Goal: Find specific page/section: Find specific page/section

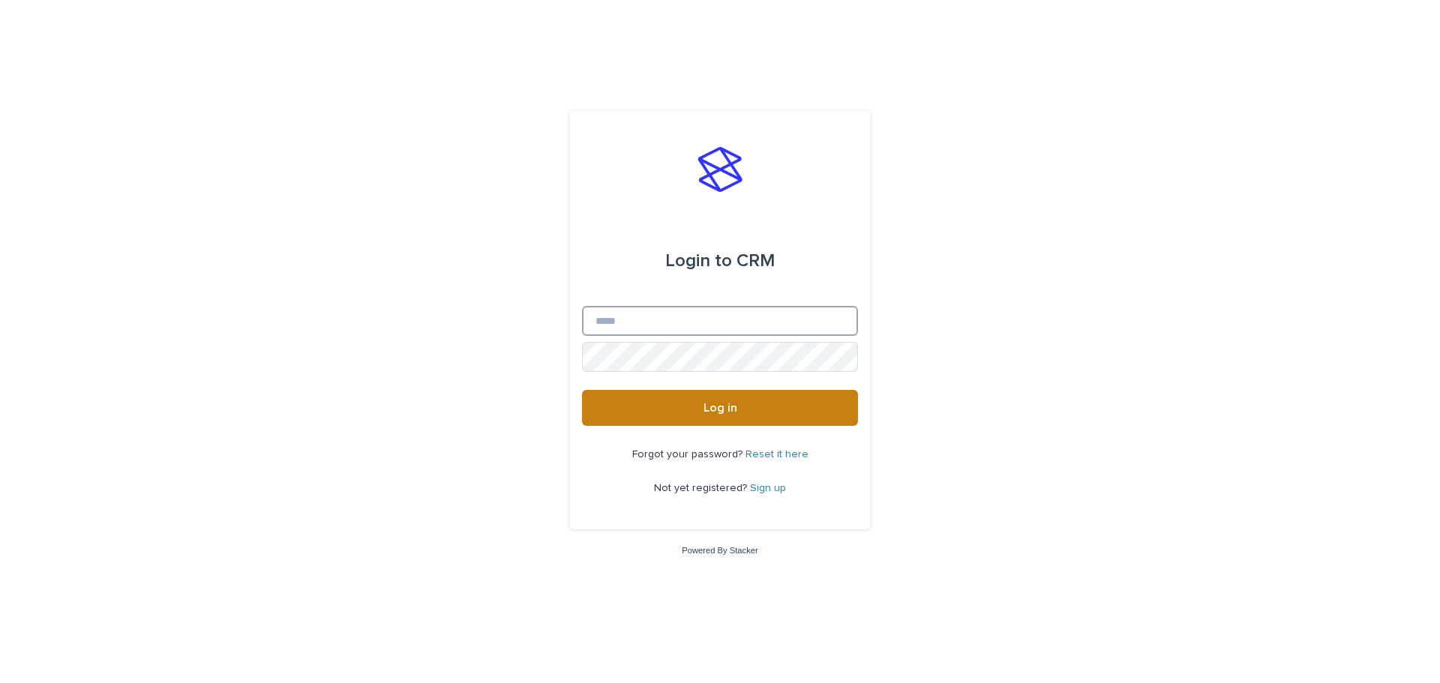
type input "**********"
click at [683, 402] on button "Log in" at bounding box center [720, 408] width 276 height 36
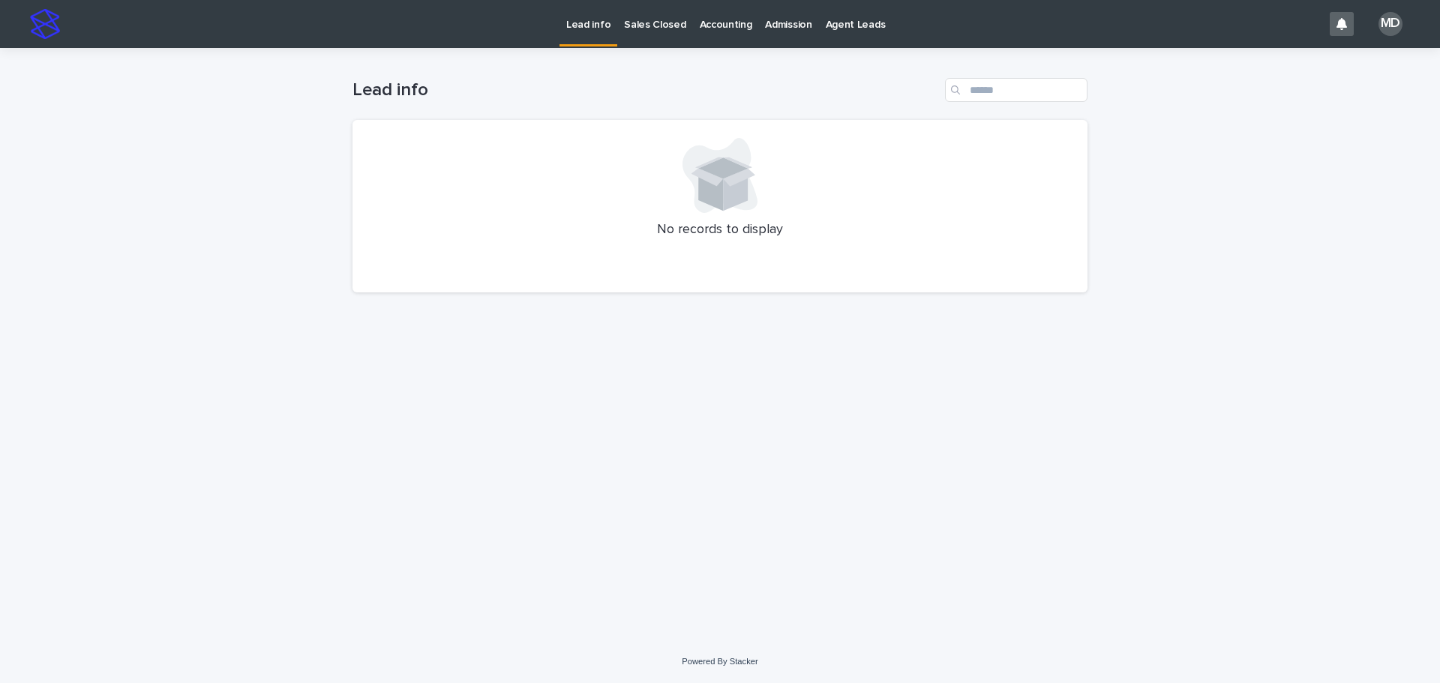
click at [782, 23] on p "Admission" at bounding box center [788, 16] width 47 height 32
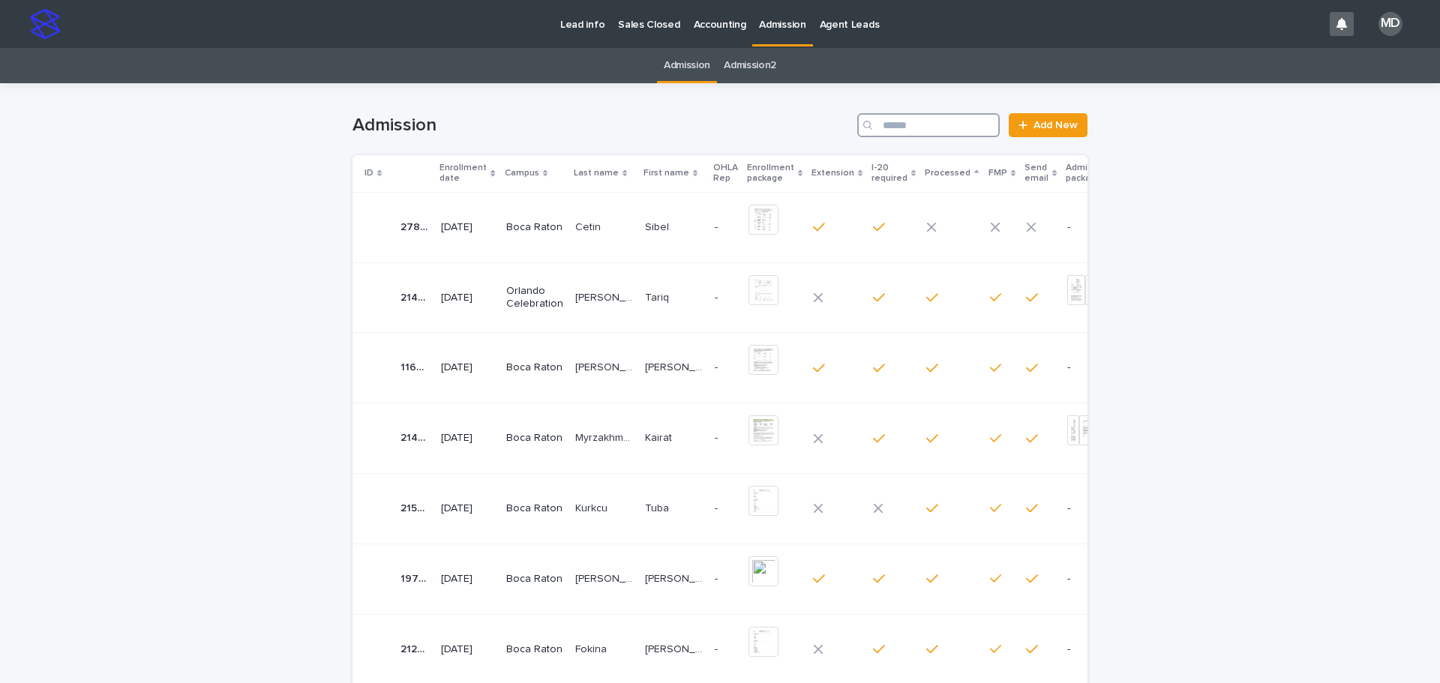
click at [905, 129] on input "Search" at bounding box center [928, 125] width 143 height 24
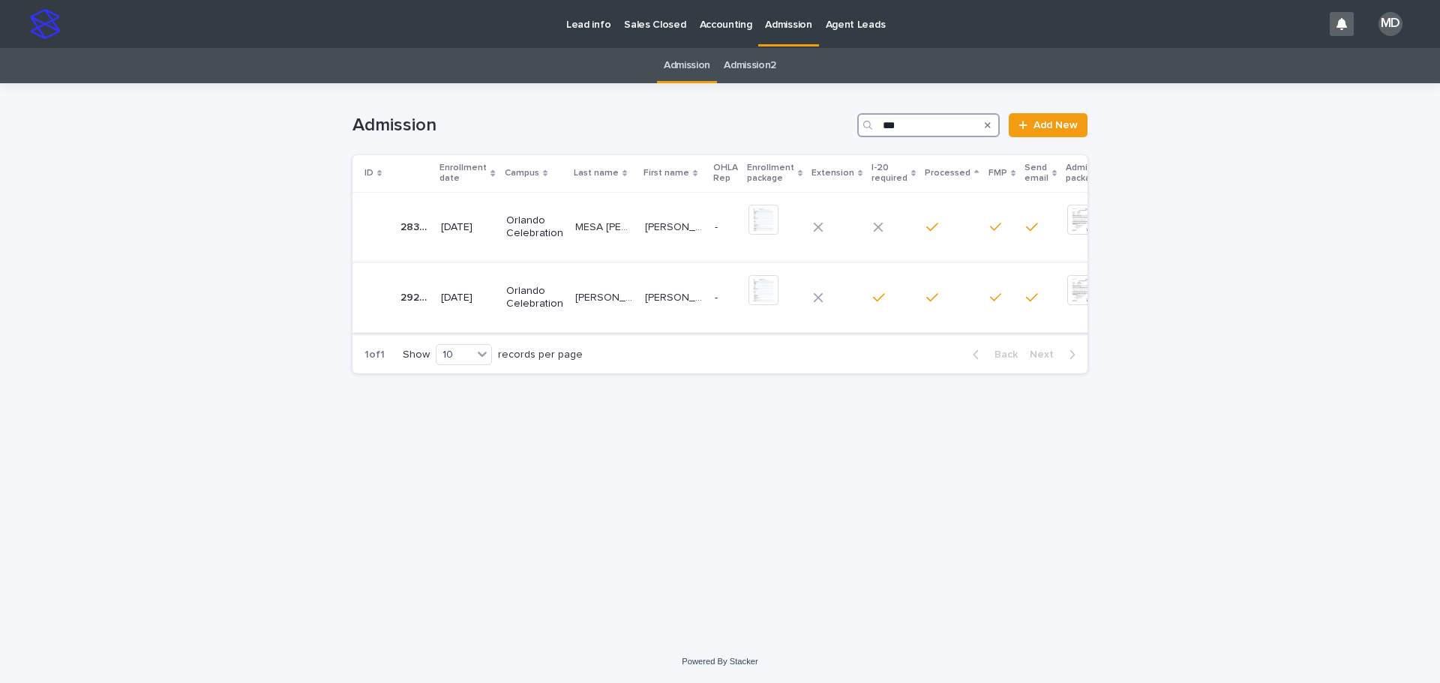
type input "***"
click at [587, 287] on div "[PERSON_NAME] [PERSON_NAME]" at bounding box center [604, 298] width 58 height 25
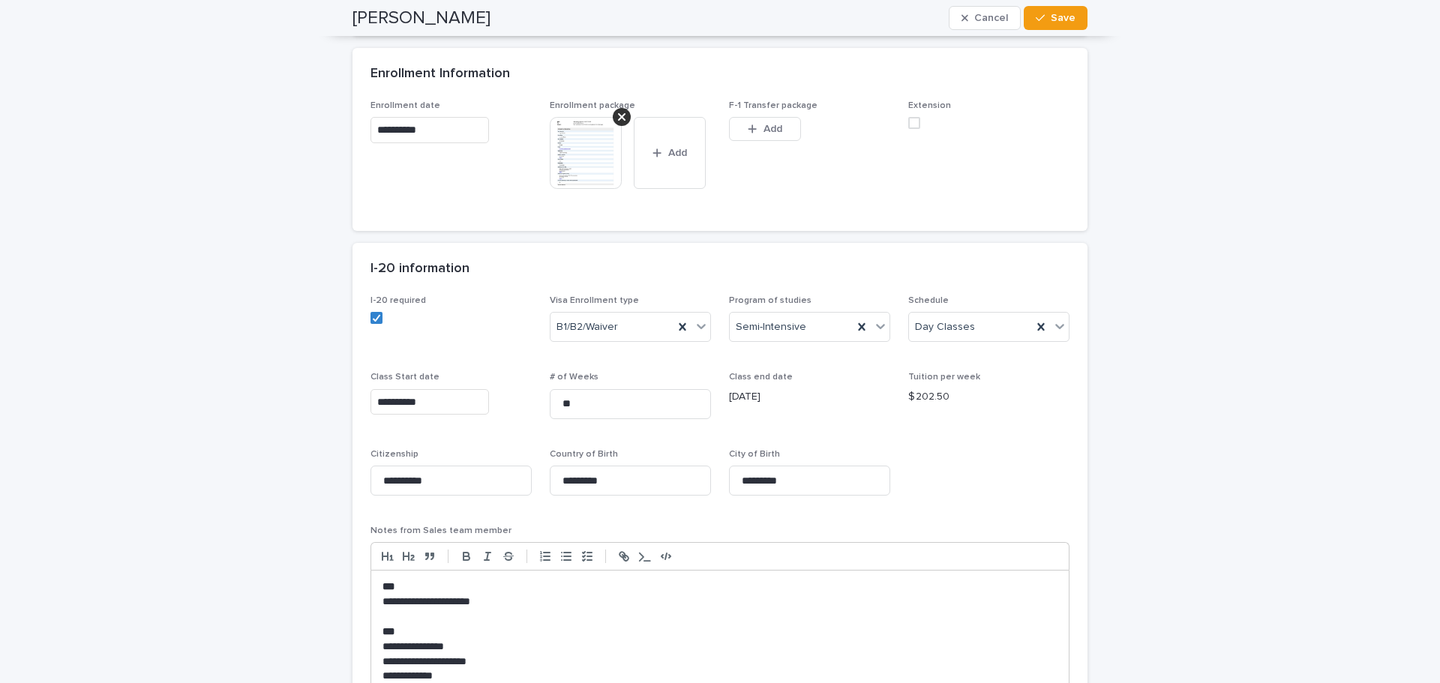
scroll to position [900, 0]
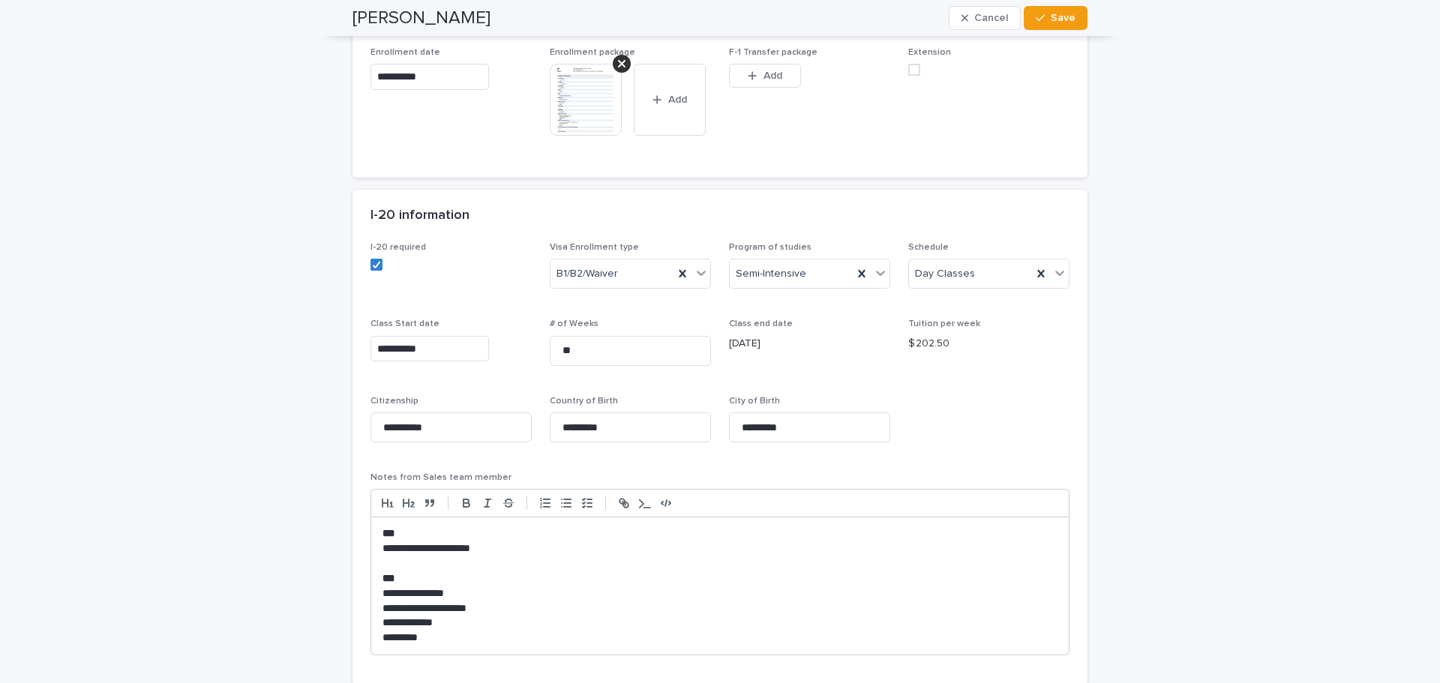
click at [590, 116] on img at bounding box center [586, 100] width 72 height 72
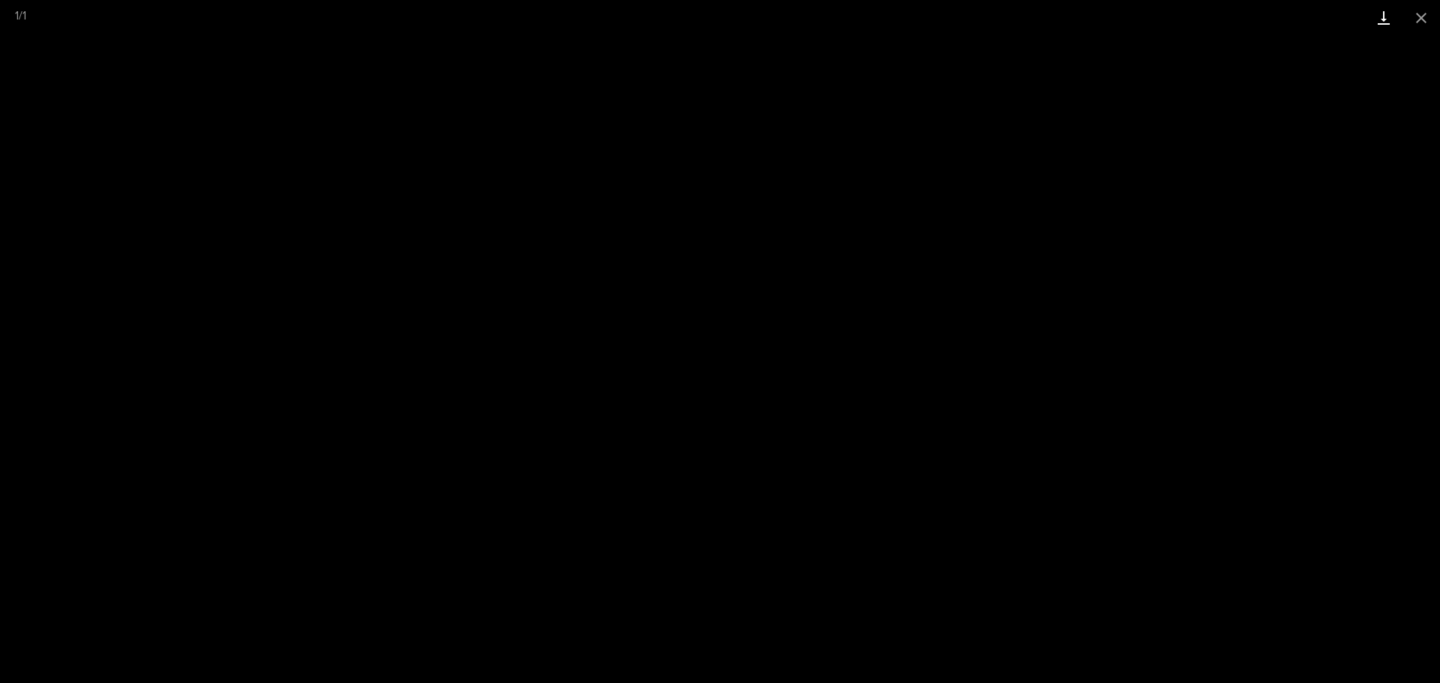
drag, startPoint x: 1418, startPoint y: 17, endPoint x: 1395, endPoint y: 20, distance: 23.6
click at [1418, 17] on button "Close gallery" at bounding box center [1422, 17] width 38 height 35
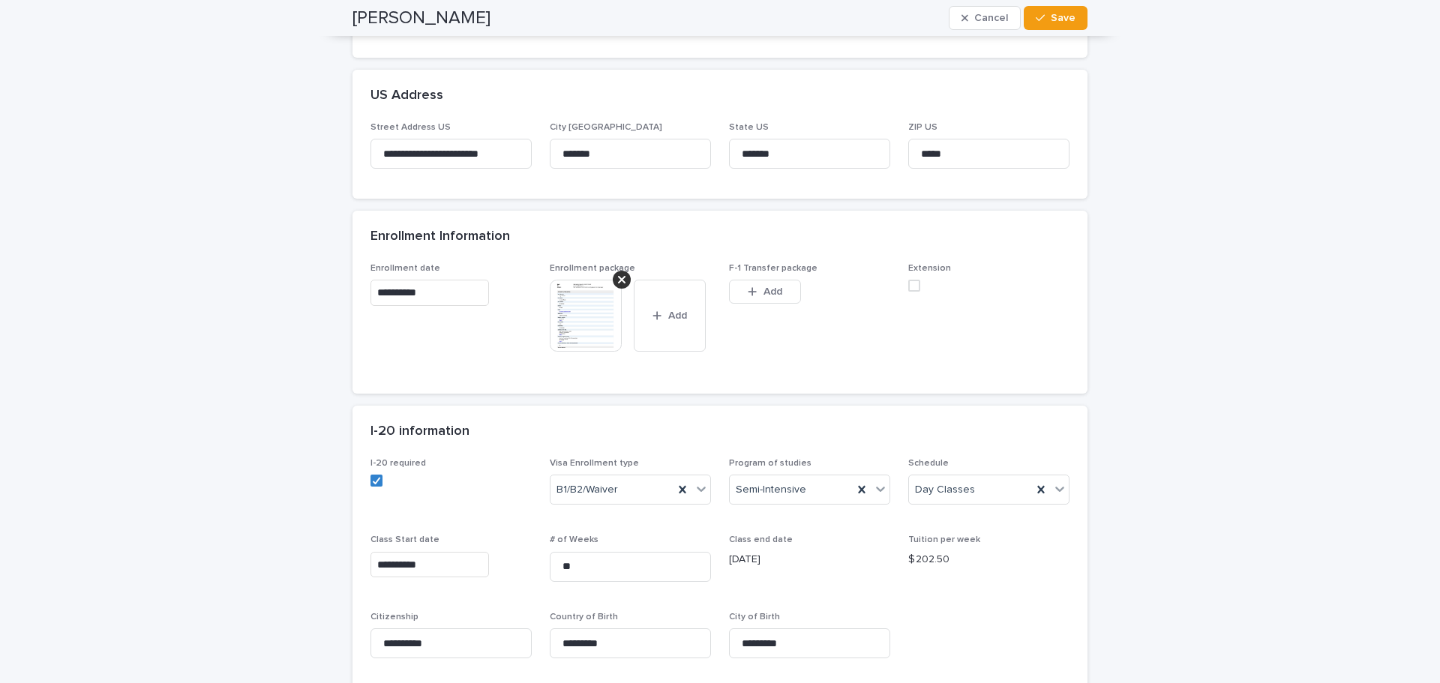
scroll to position [513, 0]
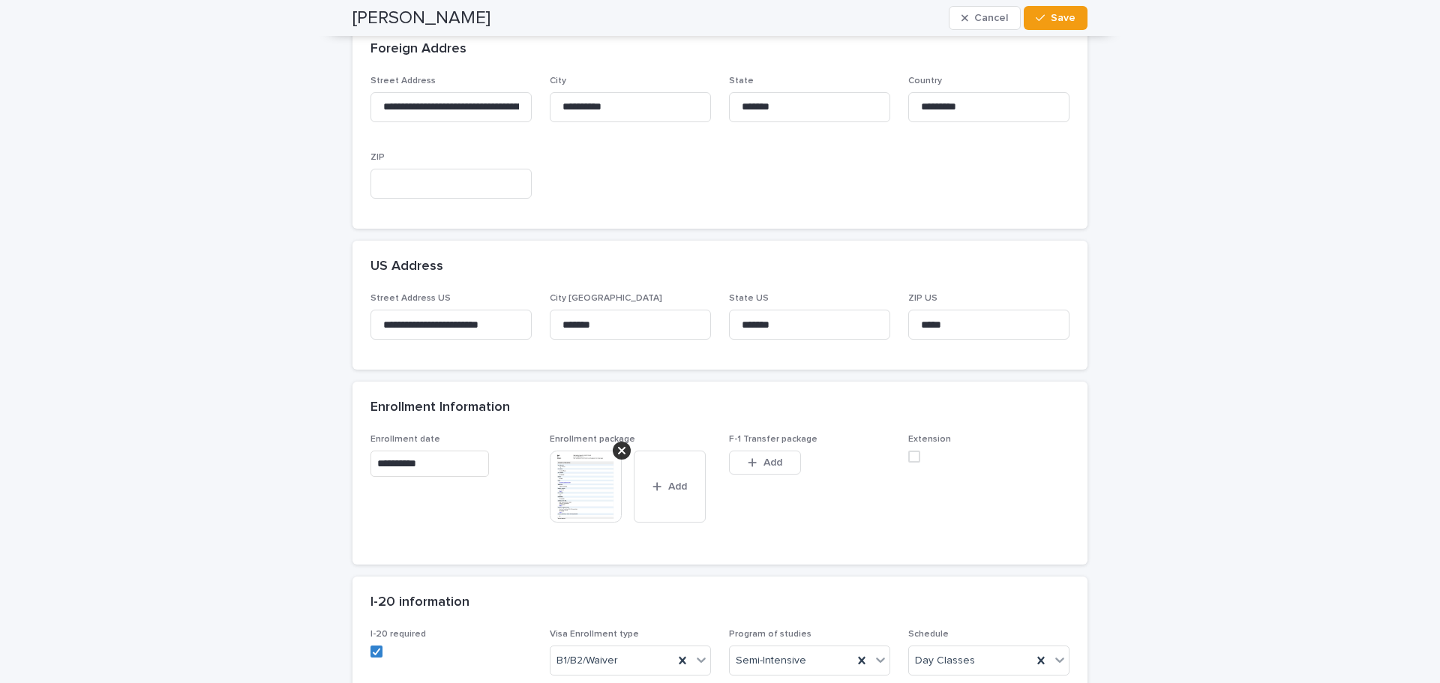
click at [566, 470] on img at bounding box center [586, 487] width 72 height 72
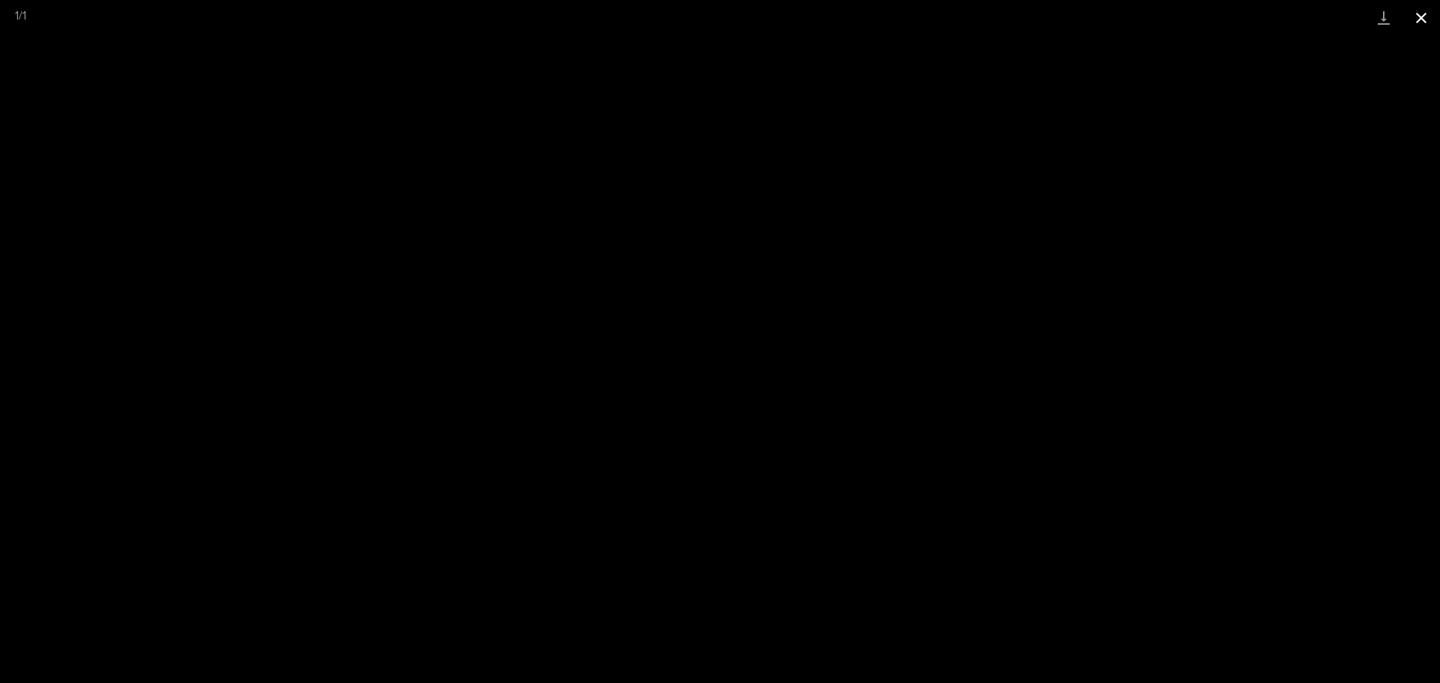
click at [1418, 14] on button "Close gallery" at bounding box center [1422, 17] width 38 height 35
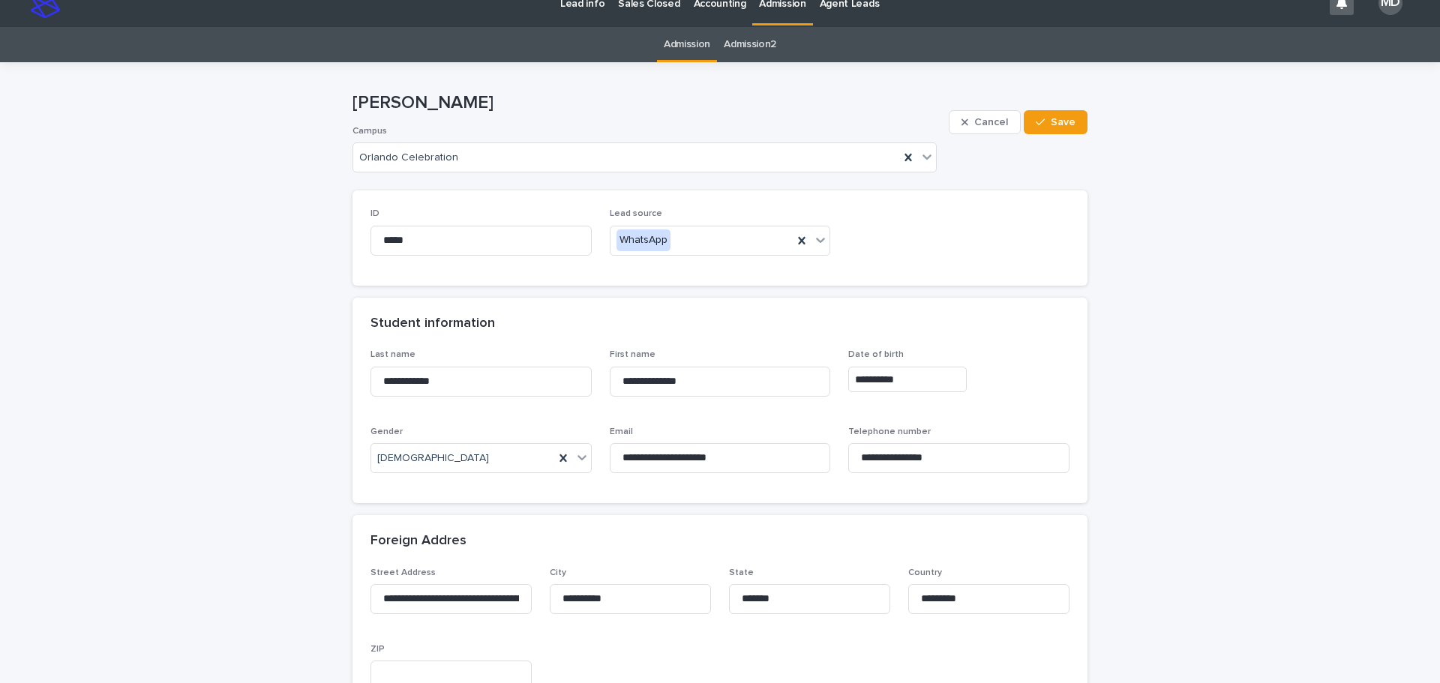
scroll to position [0, 0]
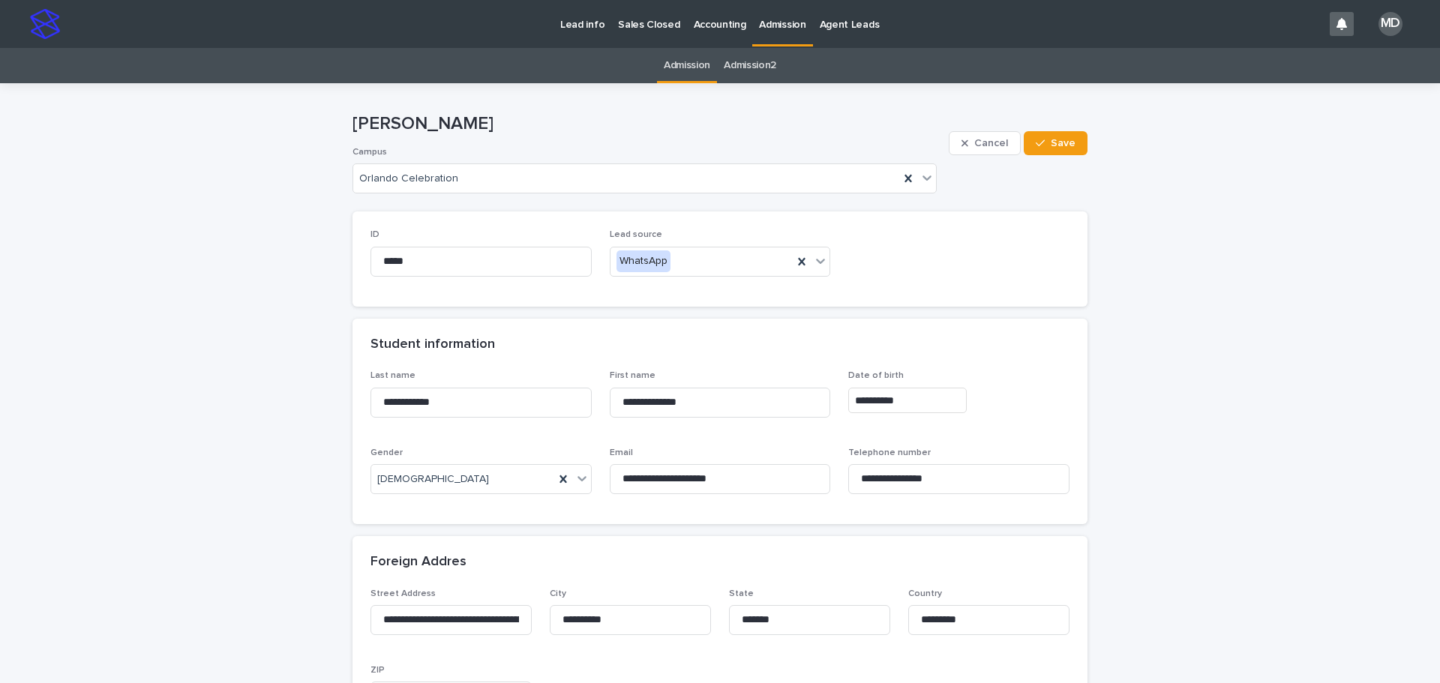
click at [773, 20] on p "Admission" at bounding box center [782, 16] width 47 height 32
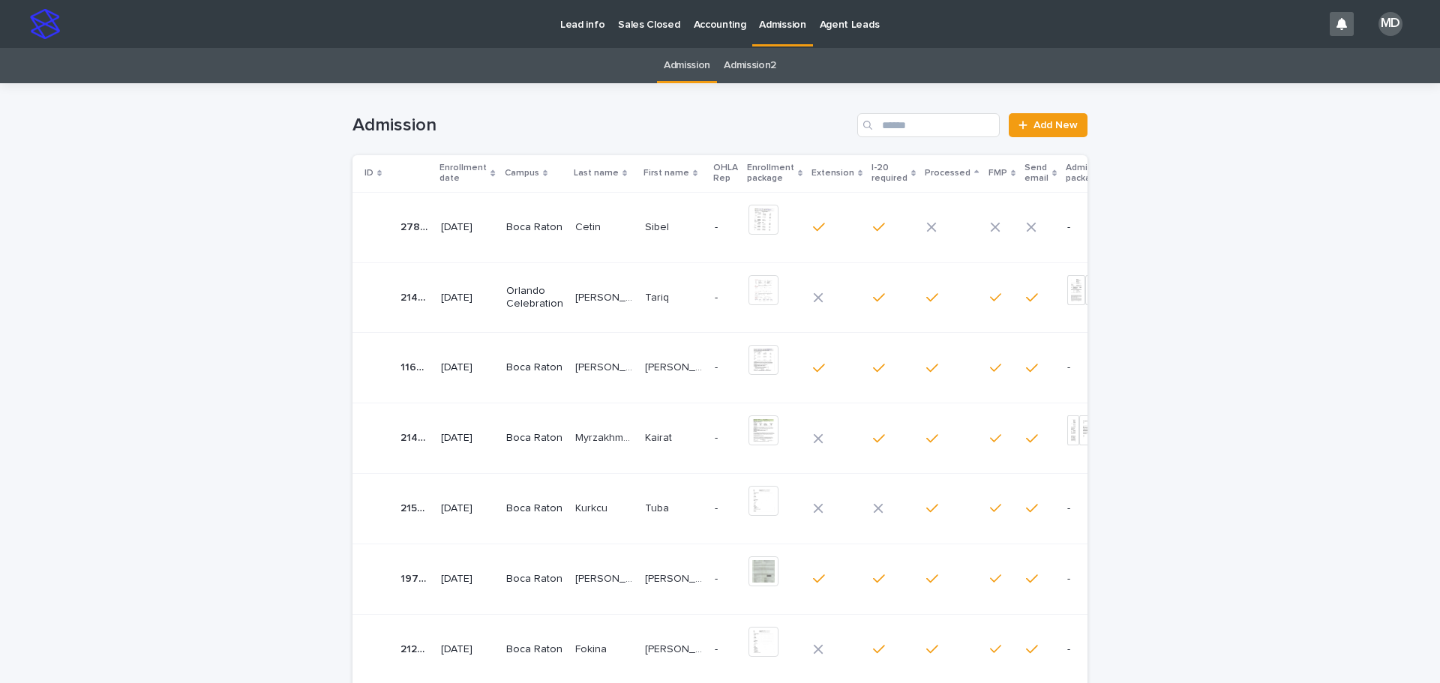
click at [232, 347] on div "Loading... Saving… Loading... Saving… Admission Add New ID Enrollment date Camp…" at bounding box center [720, 553] width 1440 height 941
click at [522, 228] on p "Boca Raton" at bounding box center [534, 227] width 57 height 13
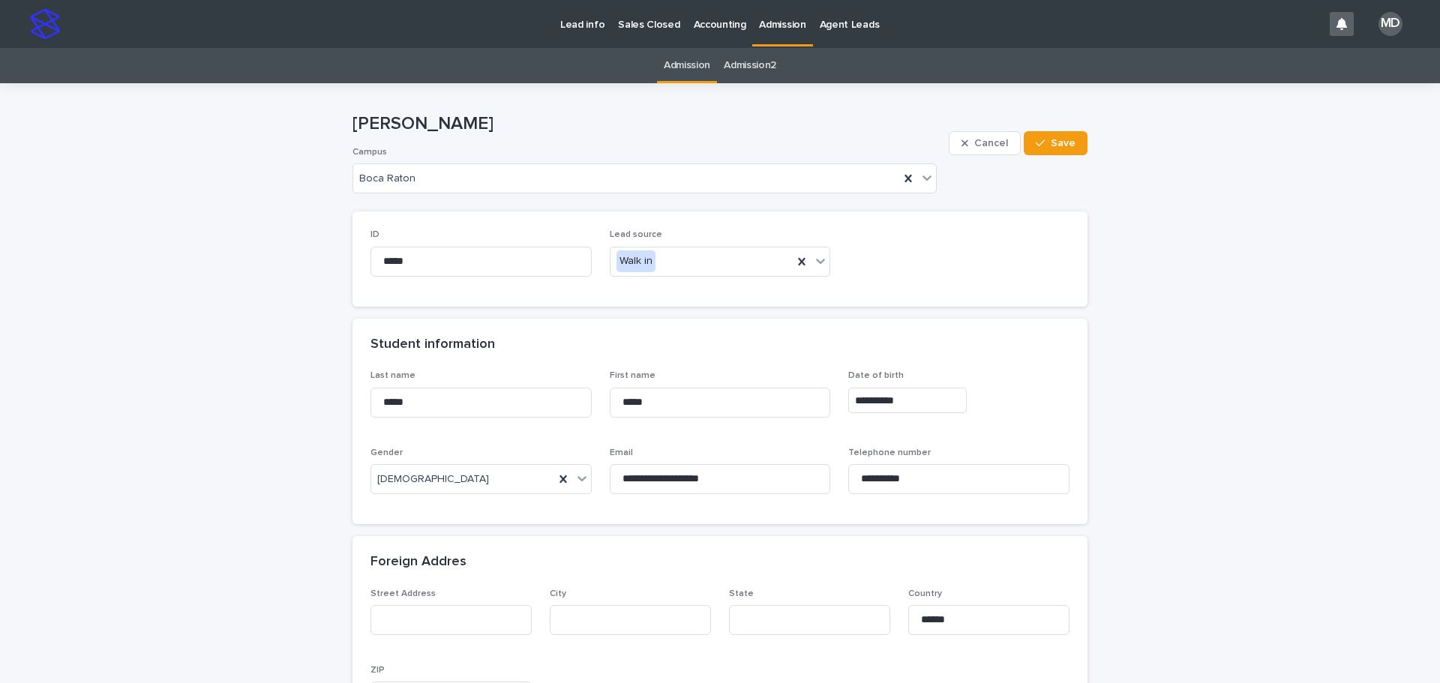
click at [765, 16] on p "Admission" at bounding box center [782, 16] width 47 height 32
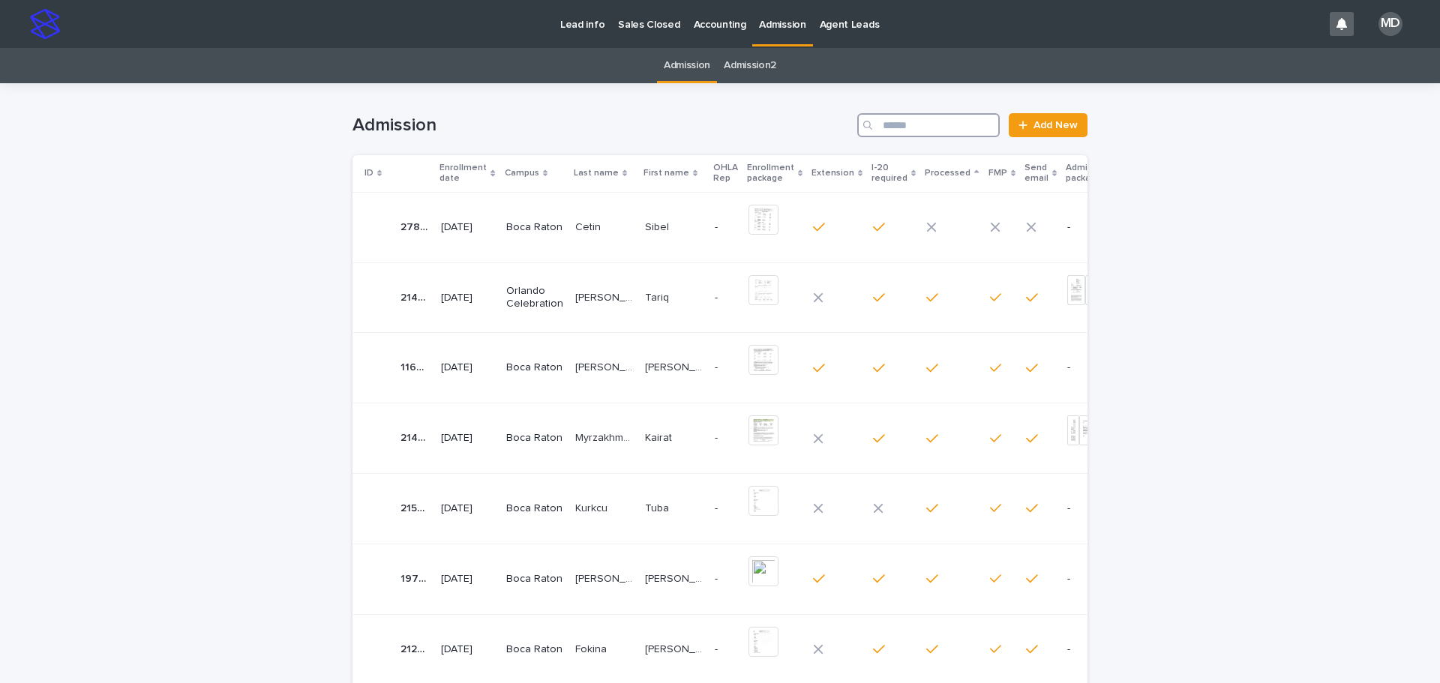
click at [908, 116] on input "Search" at bounding box center [928, 125] width 143 height 24
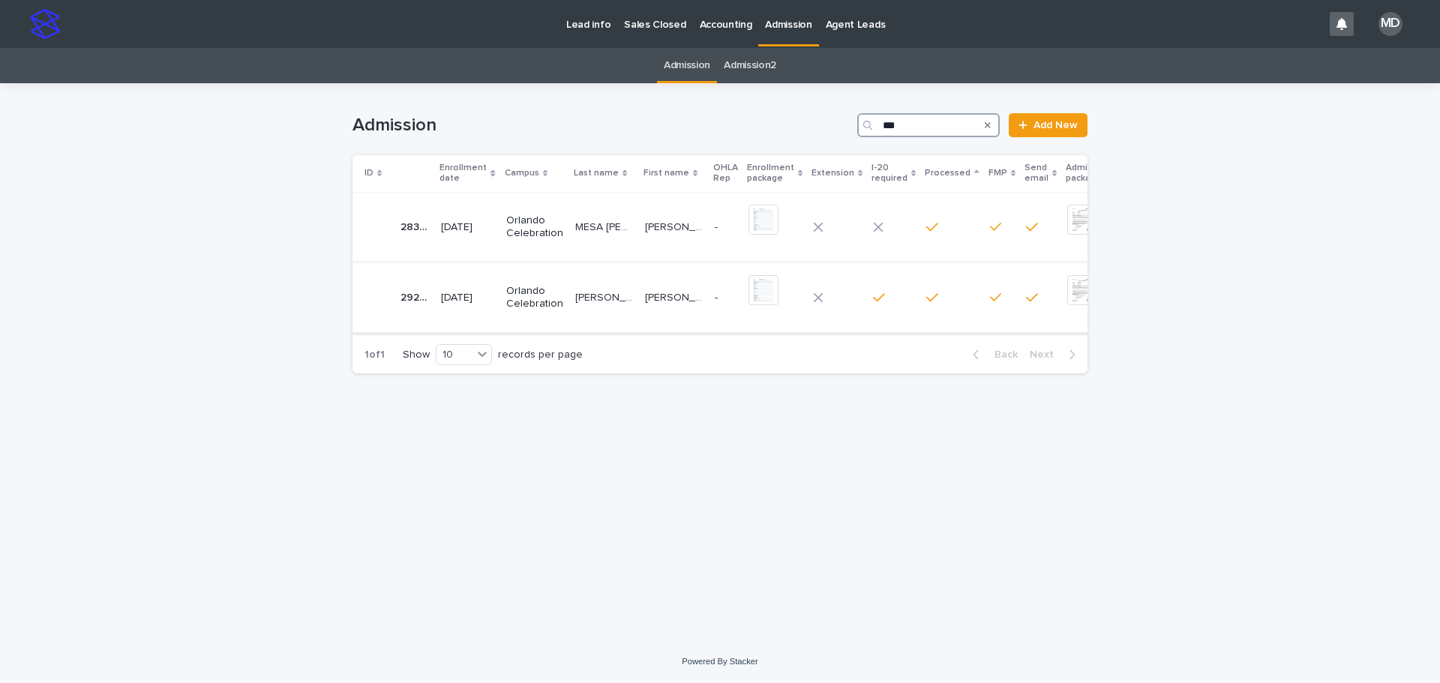
type input "***"
click at [608, 298] on p "[PERSON_NAME]" at bounding box center [605, 297] width 61 height 16
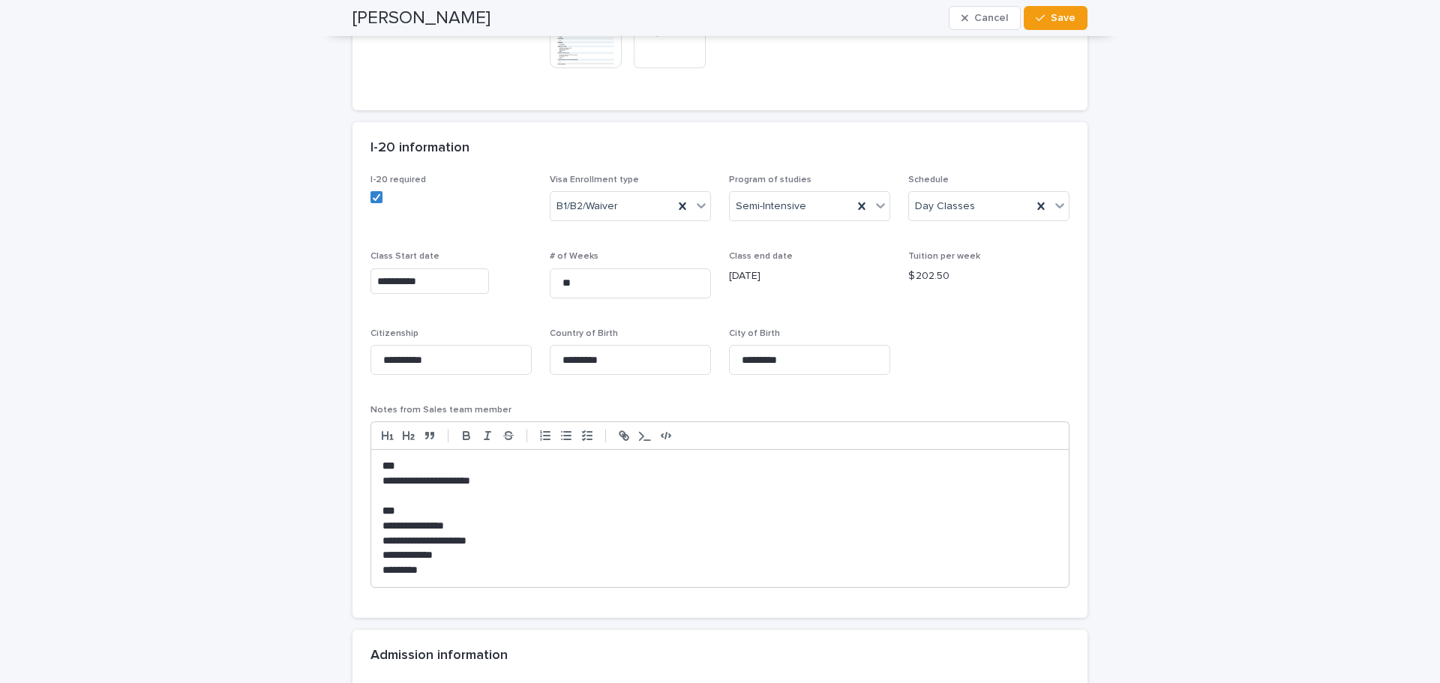
scroll to position [825, 0]
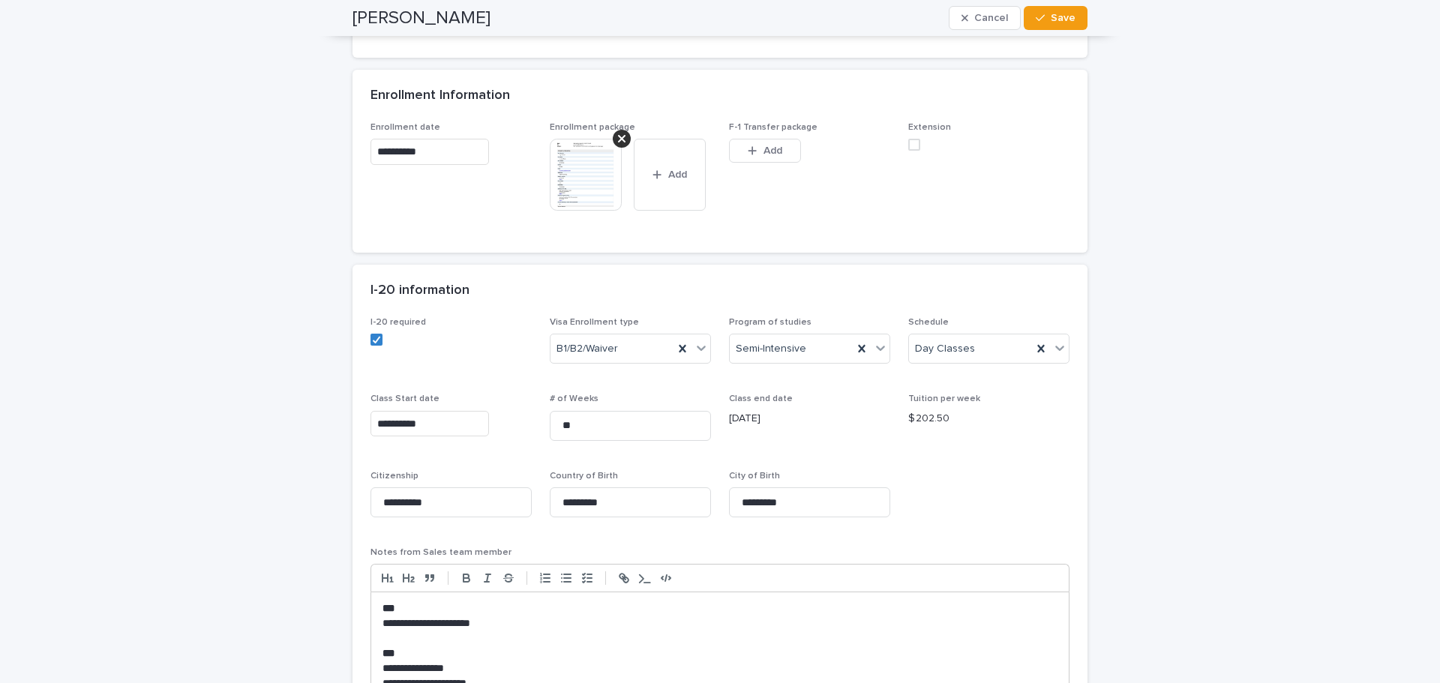
click at [572, 183] on img at bounding box center [586, 175] width 72 height 72
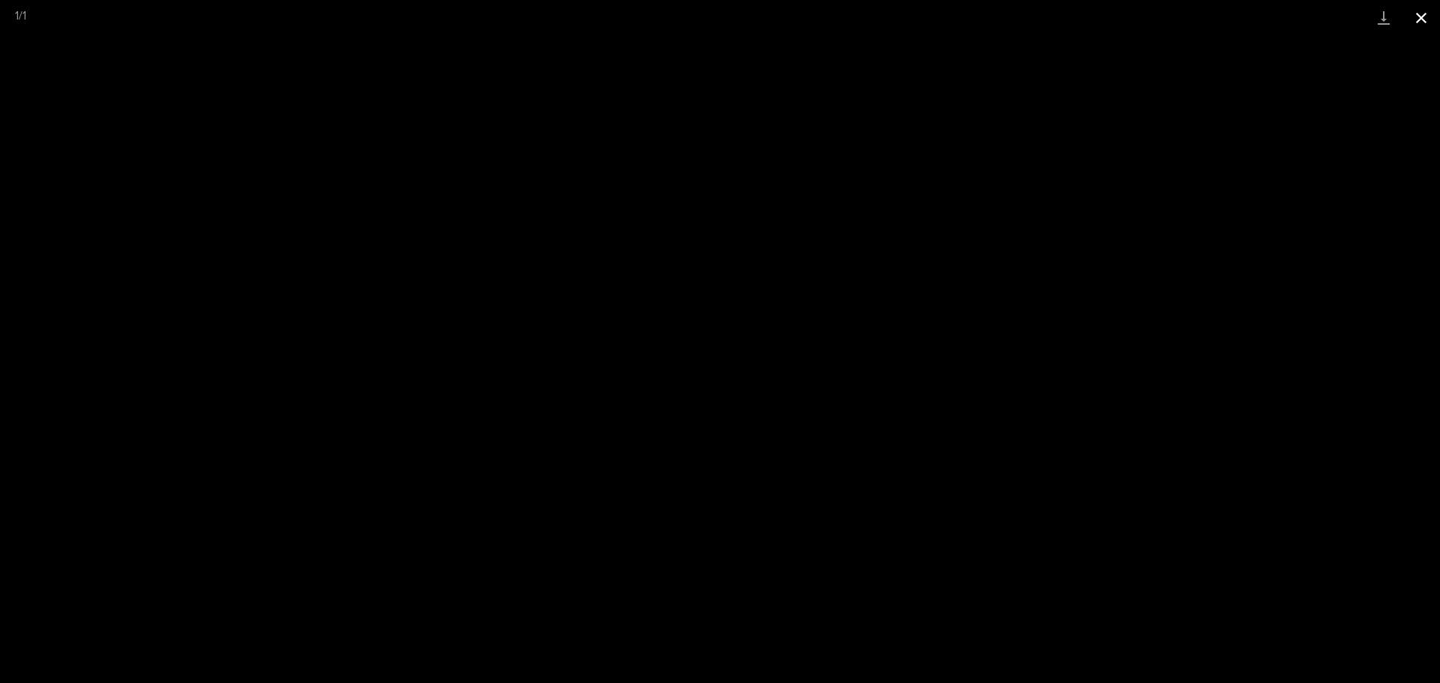
click at [1424, 18] on button "Close gallery" at bounding box center [1422, 17] width 38 height 35
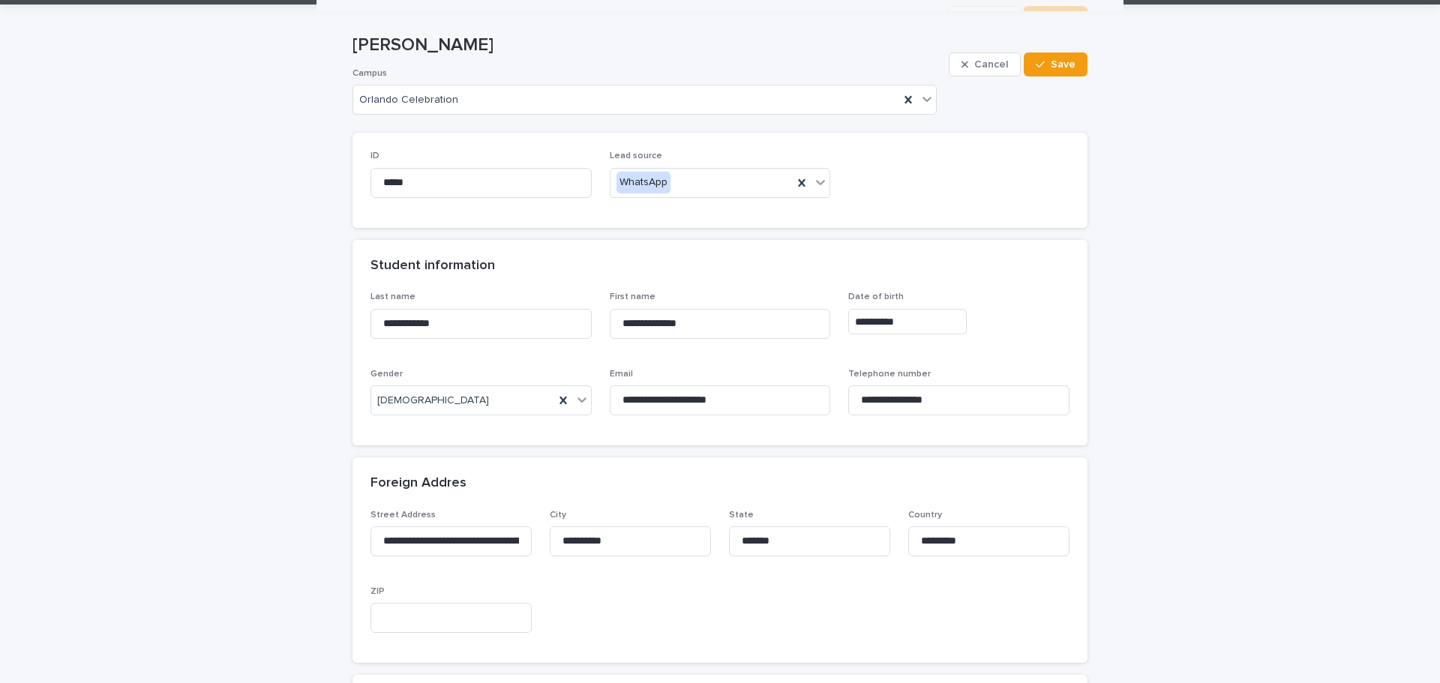
scroll to position [0, 0]
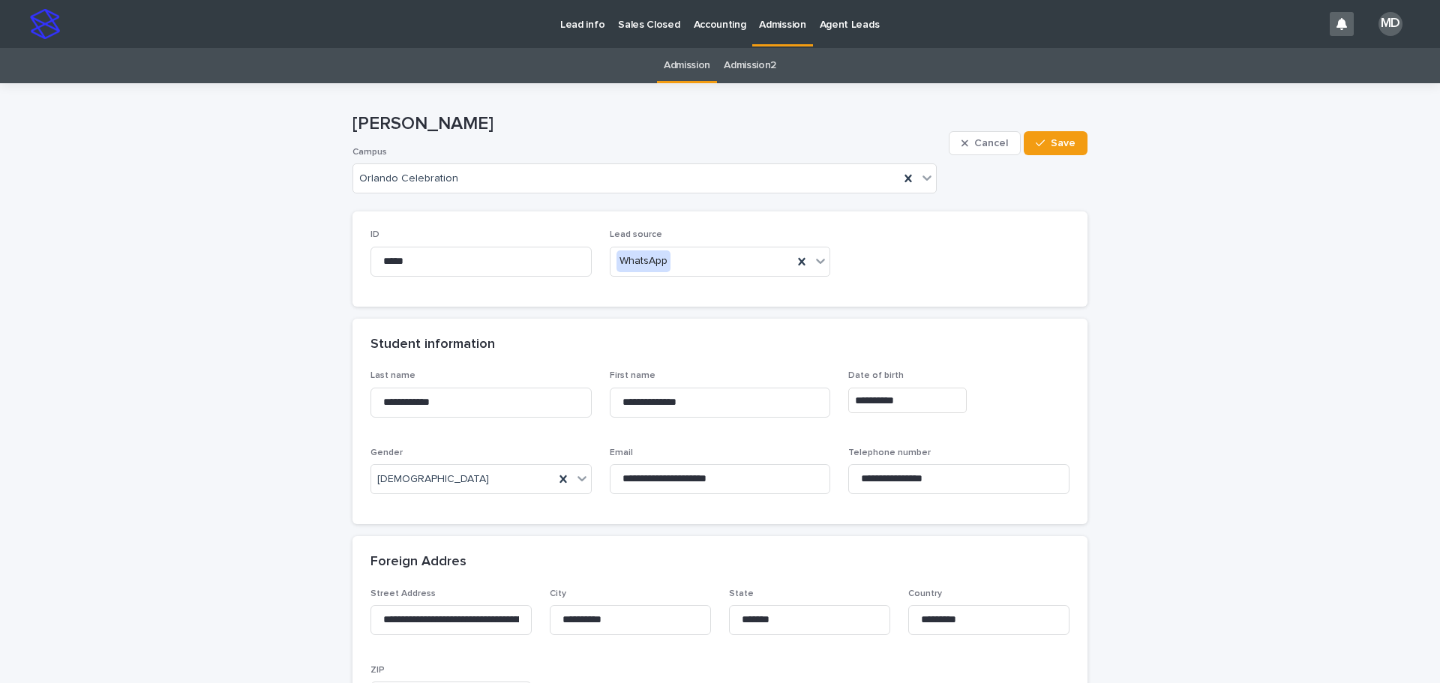
drag, startPoint x: 171, startPoint y: 305, endPoint x: 320, endPoint y: 206, distance: 178.7
